Goal: Find specific page/section: Find specific page/section

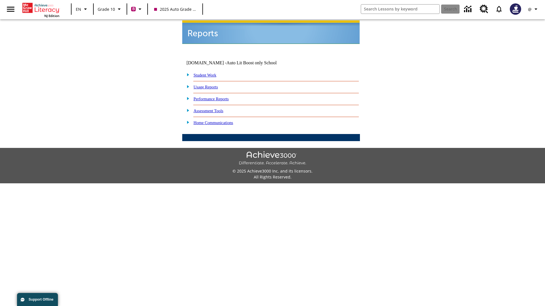
click at [208, 73] on link "Student Work" at bounding box center [204, 75] width 23 height 5
select select "/options/reports/?report_id=24&atype=2&section=2"
